Goal: Check status: Check status

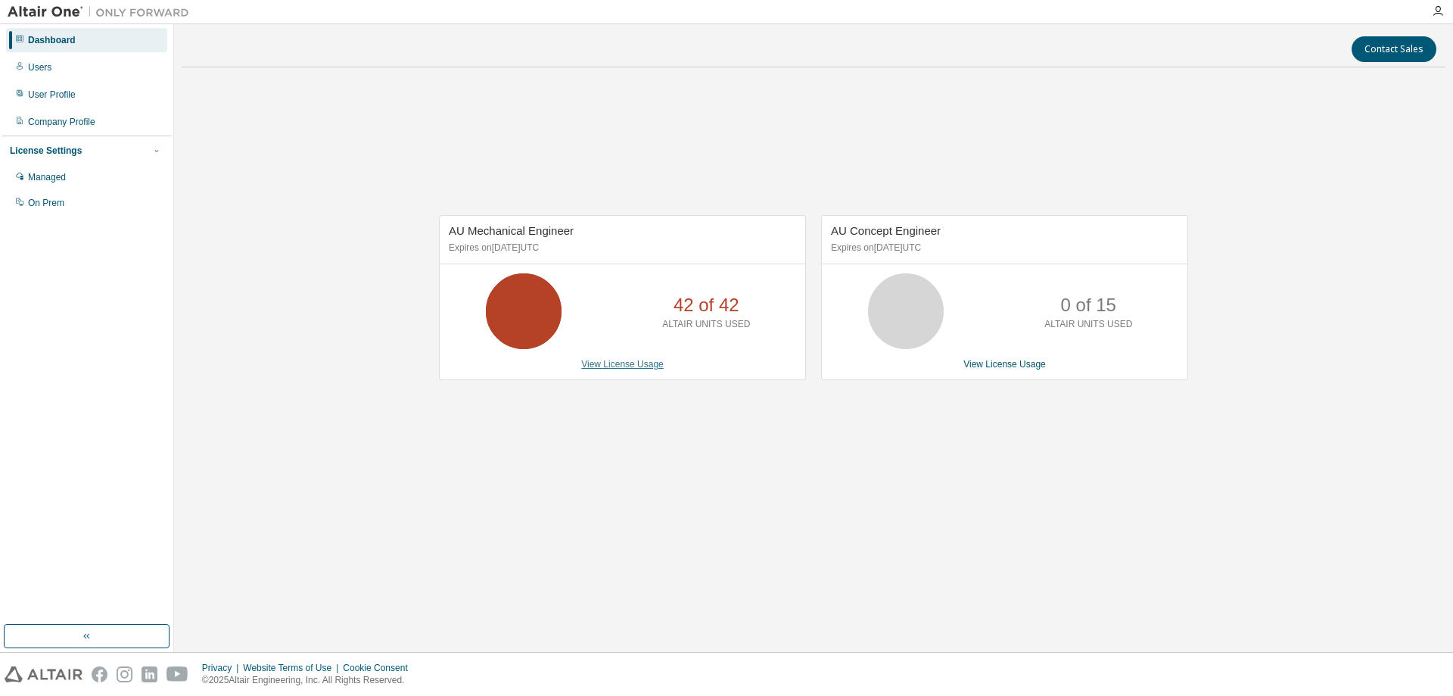
click at [615, 366] on link "View License Usage" at bounding box center [622, 364] width 83 height 11
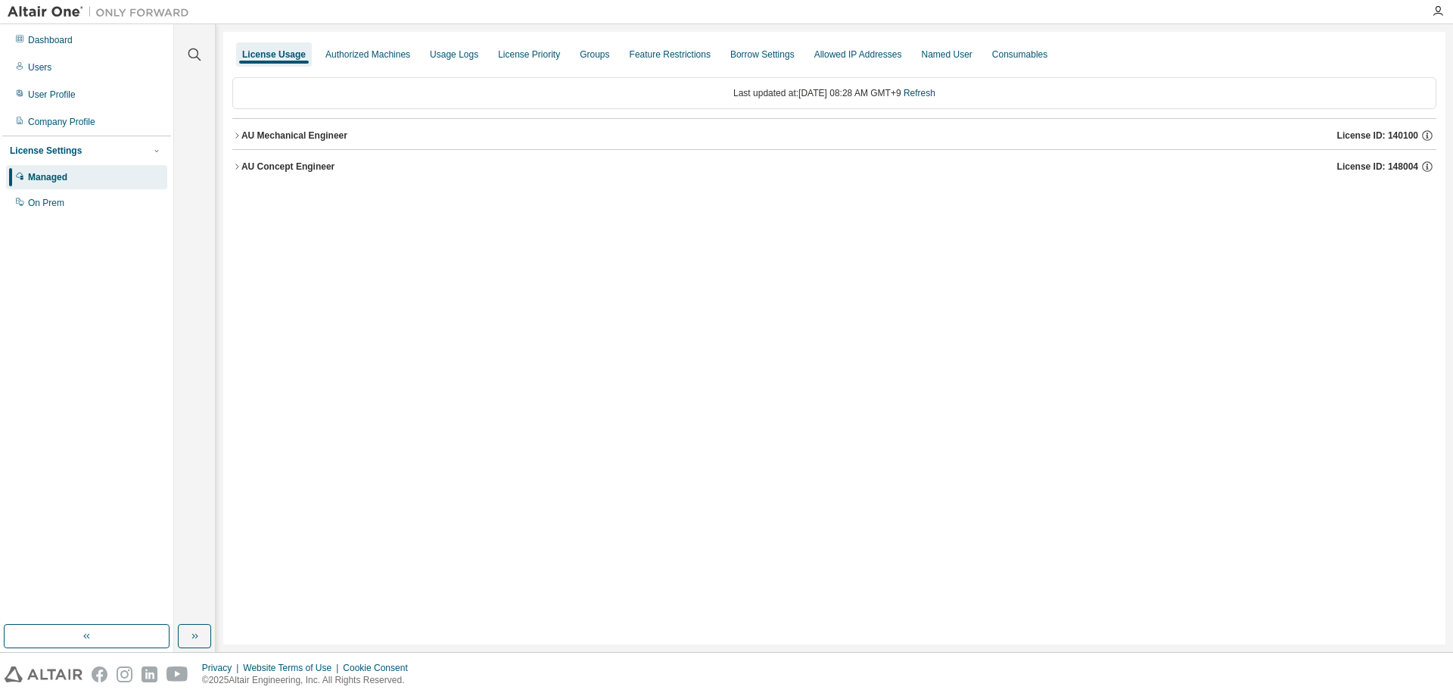
click at [319, 133] on div "AU Mechanical Engineer" at bounding box center [294, 135] width 106 height 12
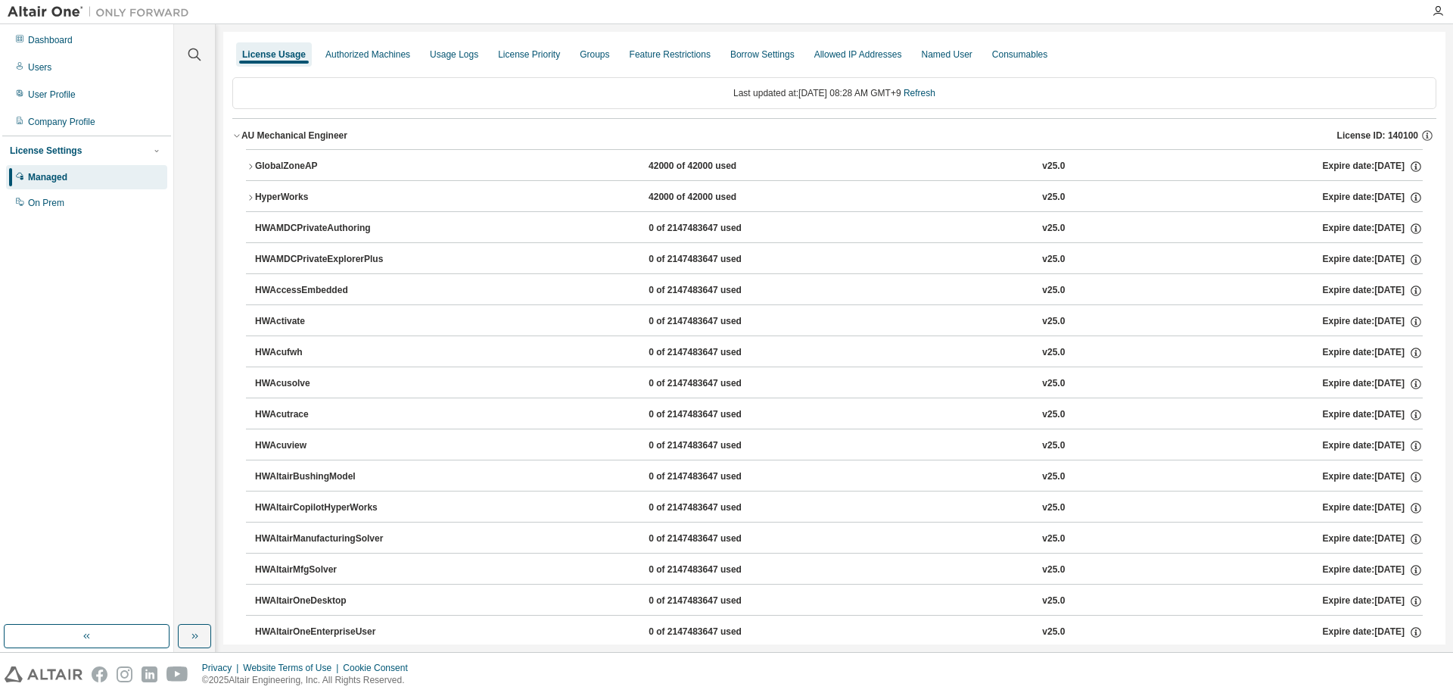
click at [232, 138] on icon "button" at bounding box center [236, 135] width 9 height 9
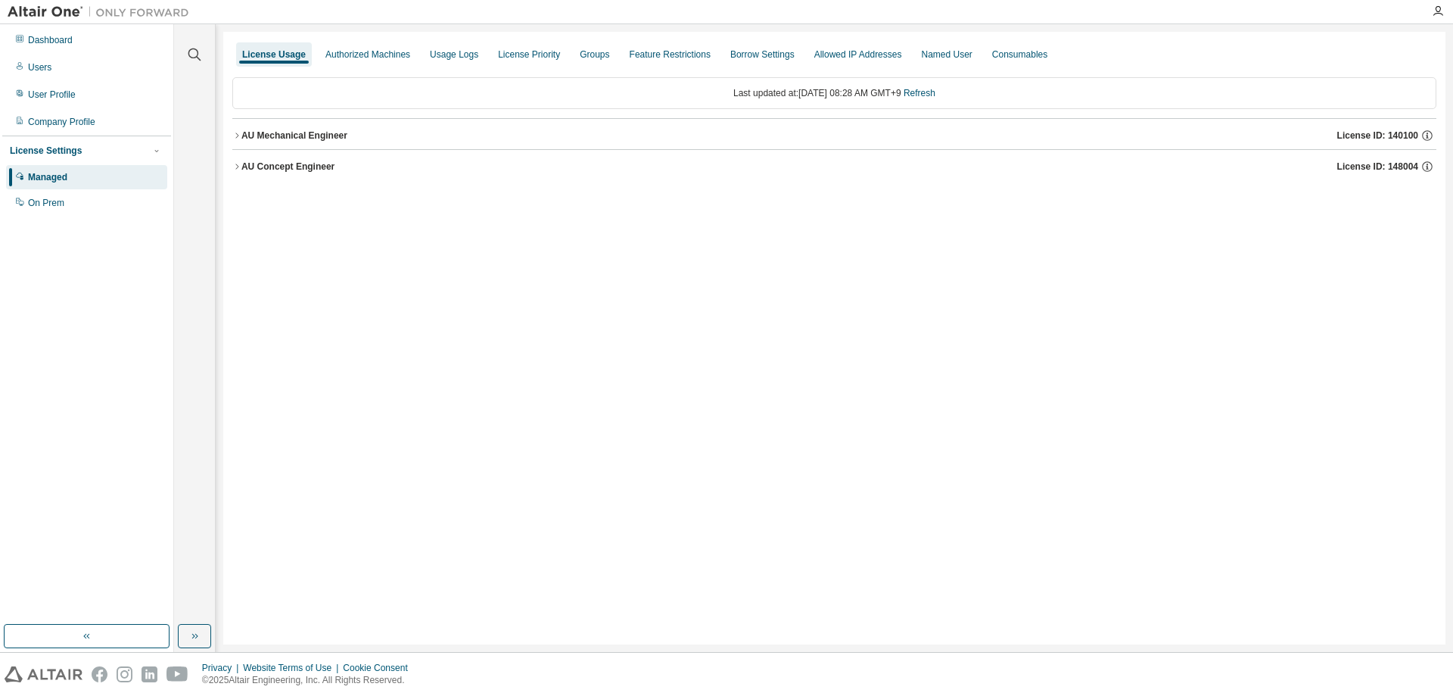
click at [236, 177] on button "AU Concept Engineer License ID: 148004" at bounding box center [834, 166] width 1204 height 33
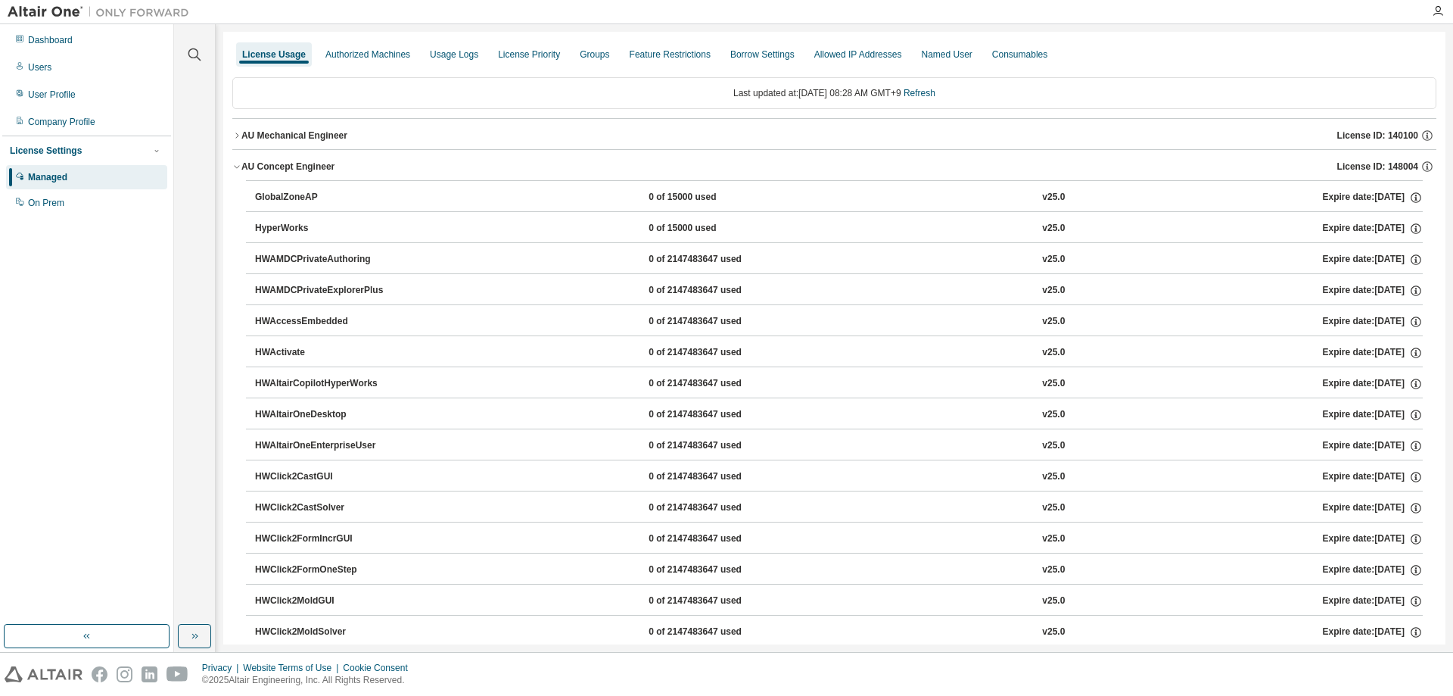
click at [236, 177] on button "AU Concept Engineer License ID: 148004" at bounding box center [834, 166] width 1204 height 33
